Goal: Navigation & Orientation: Find specific page/section

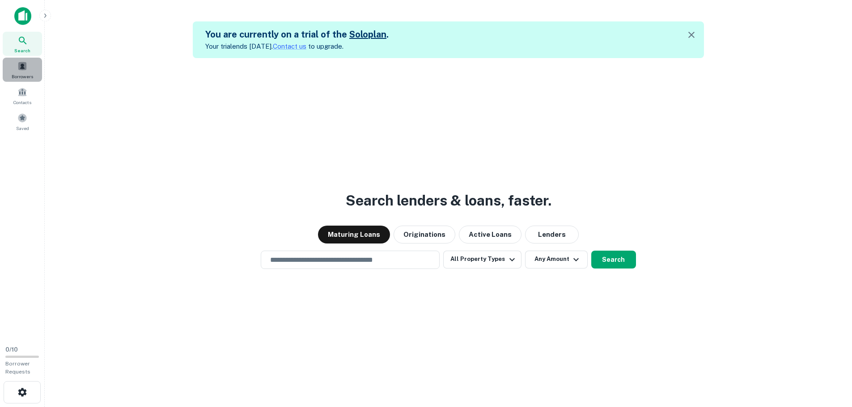
click at [18, 77] on span "Borrowers" at bounding box center [22, 76] width 21 height 7
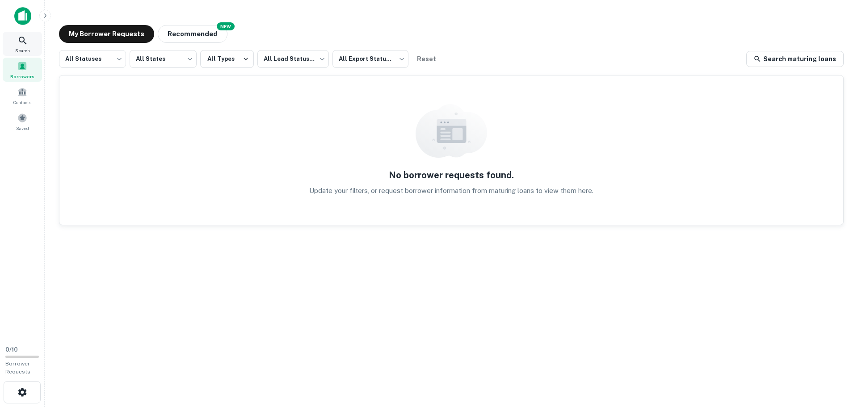
click at [23, 40] on icon at bounding box center [22, 40] width 11 height 11
